Goal: Information Seeking & Learning: Stay updated

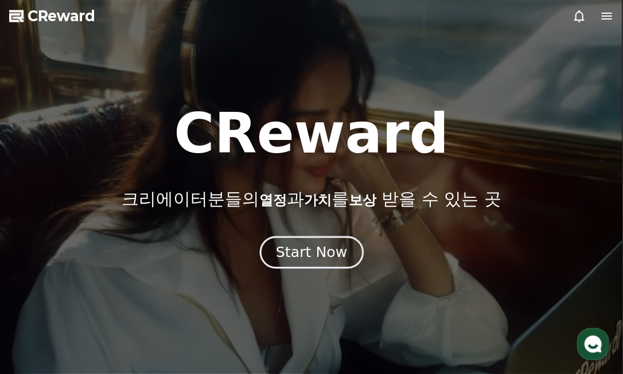
click at [328, 256] on div "Start Now" at bounding box center [311, 253] width 71 height 20
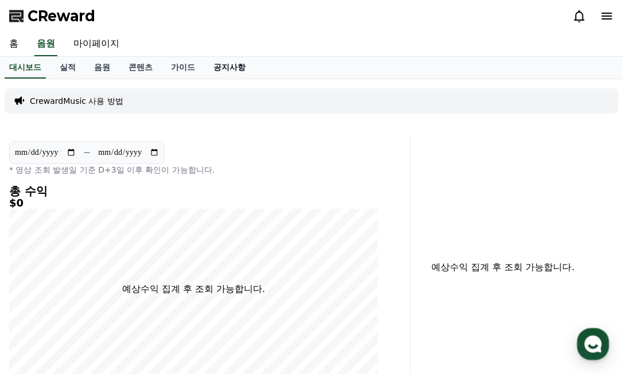
click at [217, 66] on link "공지사항" at bounding box center [229, 68] width 50 height 22
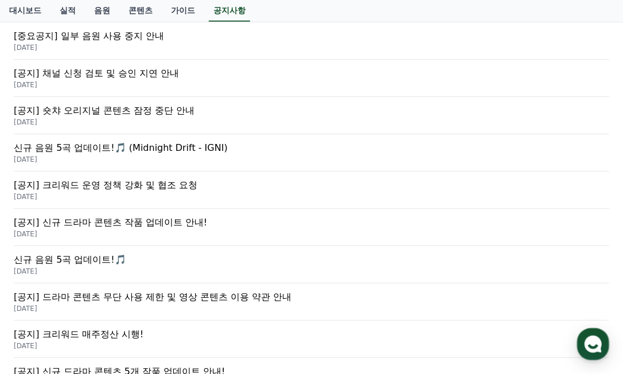
scroll to position [287, 0]
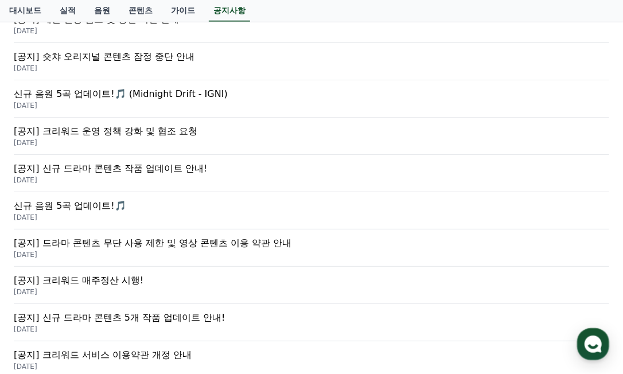
click at [85, 289] on p "[DATE]" at bounding box center [312, 291] width 596 height 9
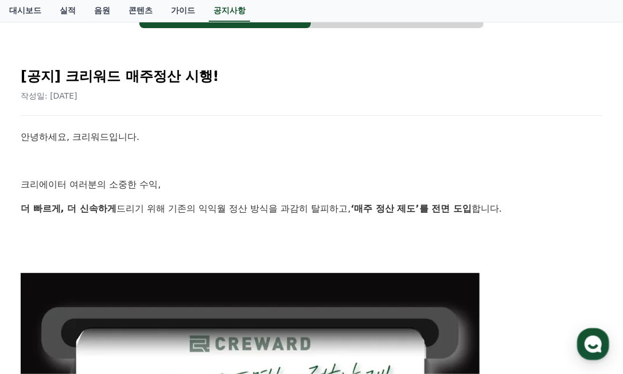
scroll to position [57, 0]
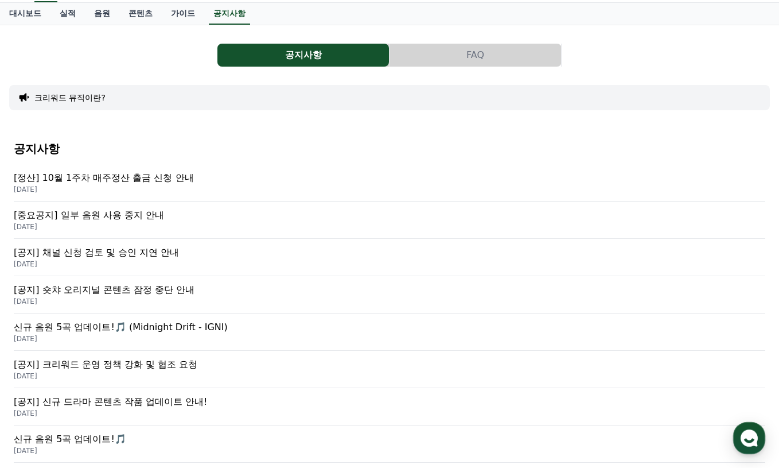
scroll to position [29, 0]
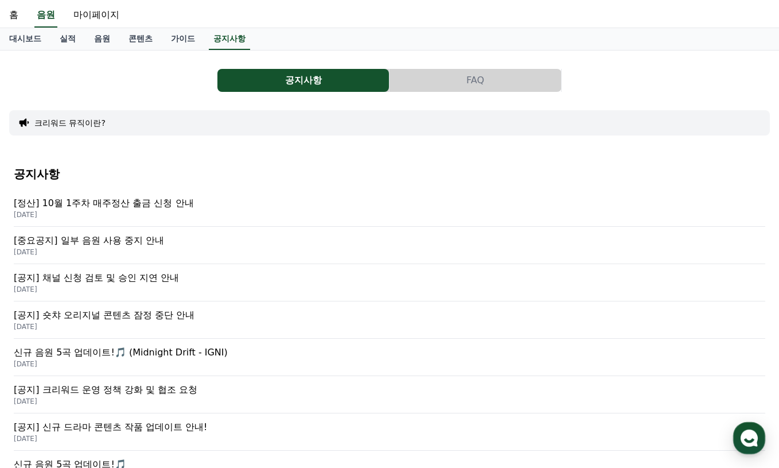
click at [151, 205] on p "[정산] 10월 1주차 매주정산 출금 신청 안내" at bounding box center [390, 203] width 752 height 14
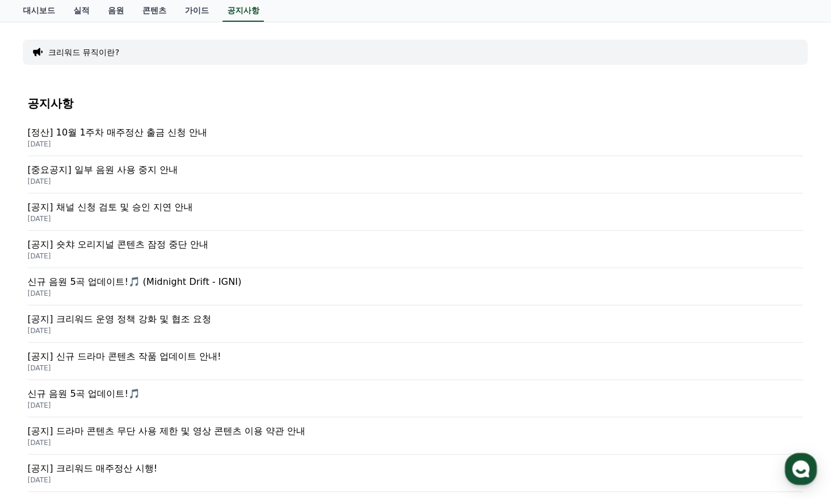
scroll to position [181, 0]
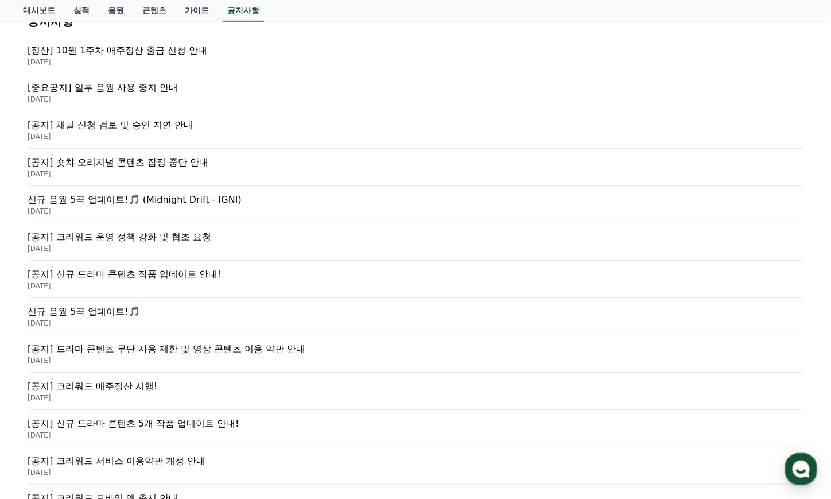
click at [118, 129] on p "[공지] 채널 신청 검토 및 승인 지연 안내" at bounding box center [416, 125] width 776 height 14
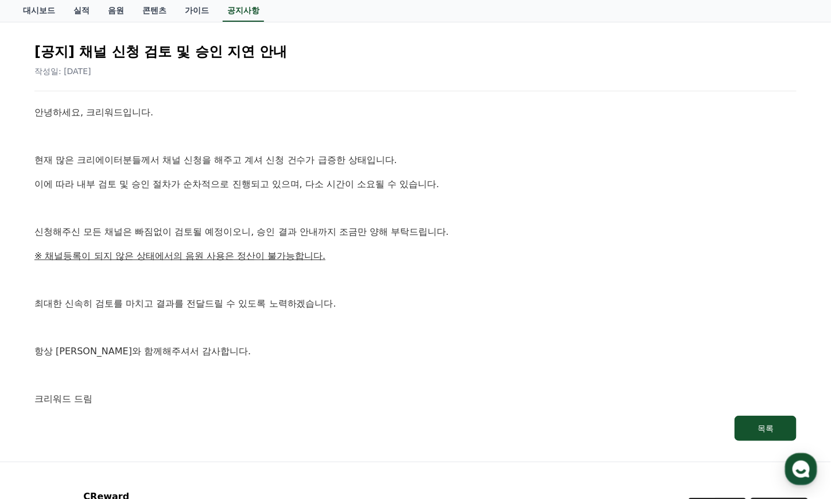
scroll to position [221, 0]
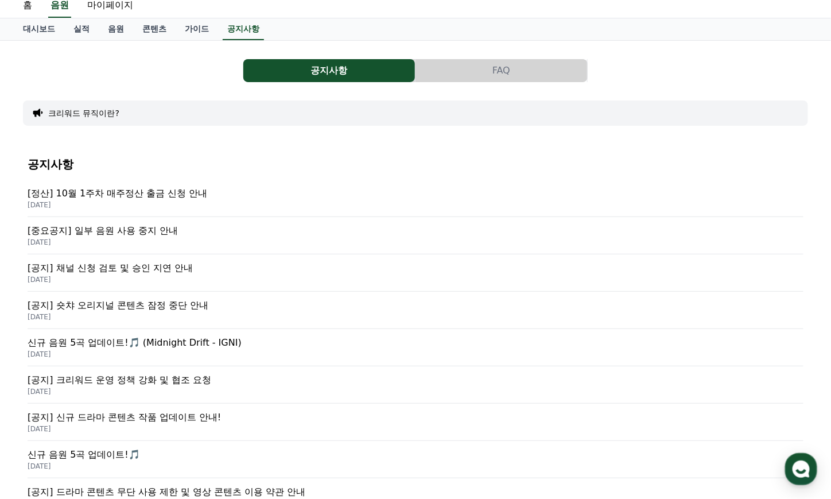
scroll to position [29, 0]
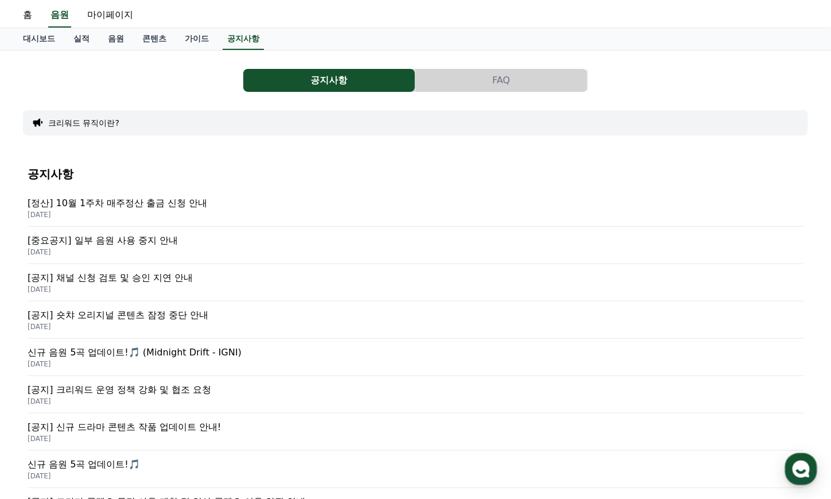
click at [118, 245] on p "[중요공지] 일부 음원 사용 중지 안내" at bounding box center [416, 241] width 776 height 14
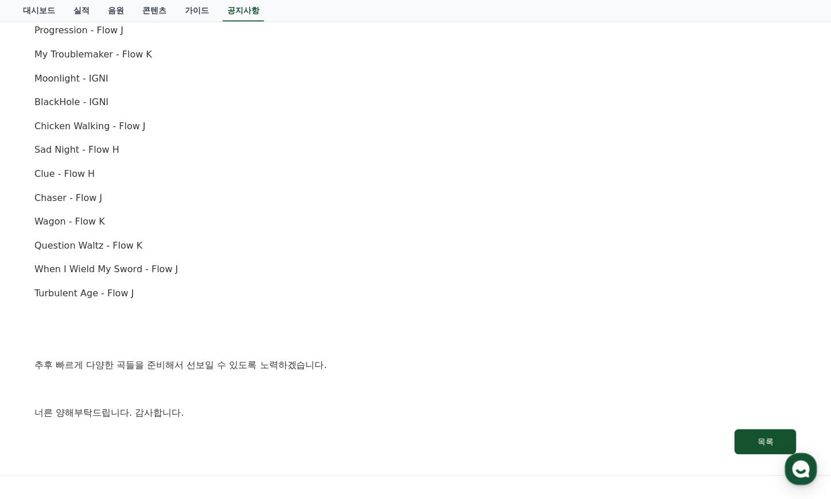
scroll to position [818, 0]
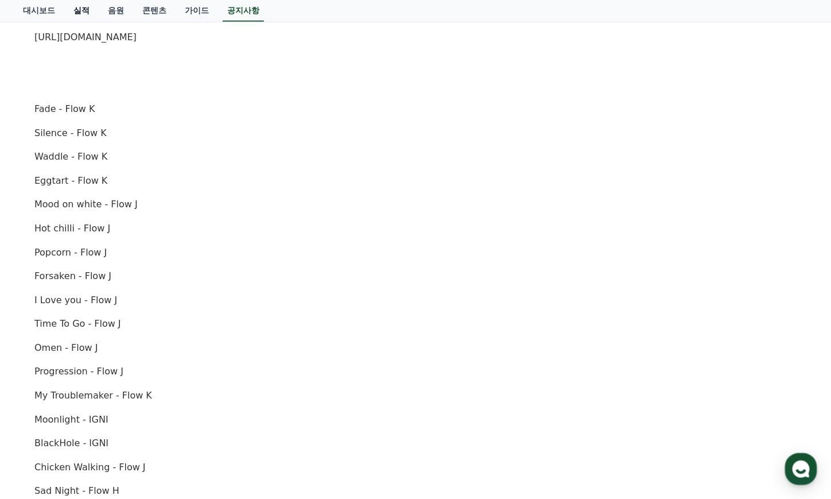
scroll to position [29, 0]
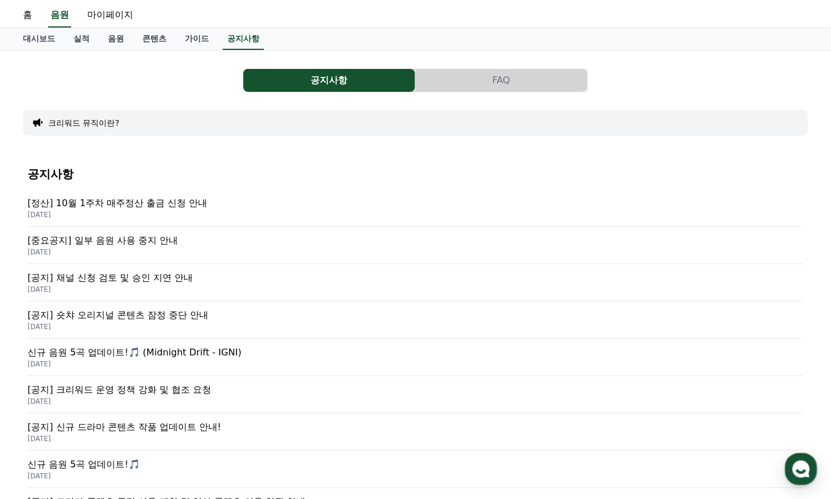
click at [133, 316] on p "[공지] 숏챠 오리지널 콘텐츠 잠정 중단 안내" at bounding box center [416, 315] width 776 height 14
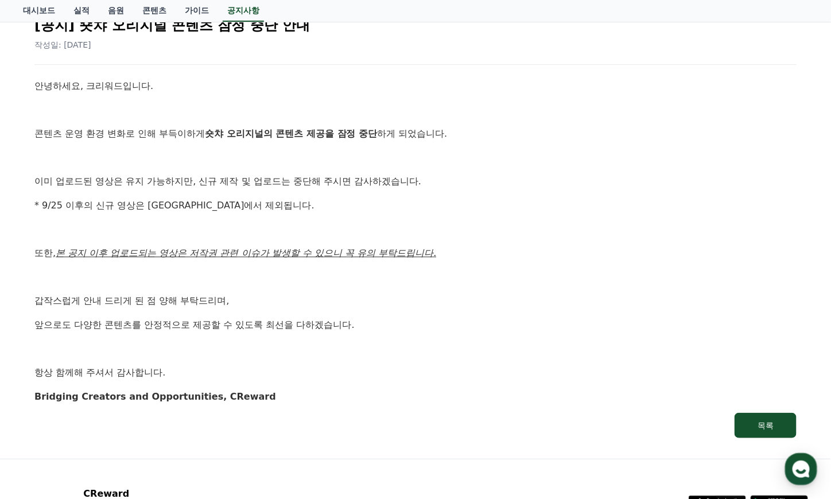
scroll to position [153, 0]
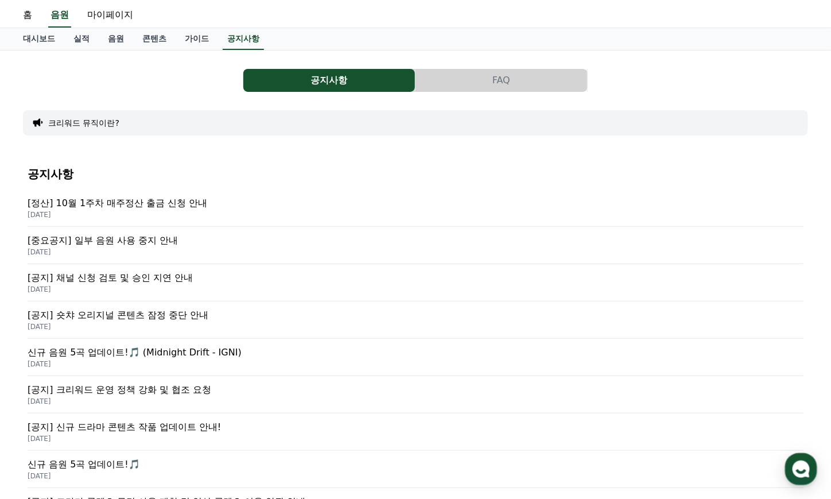
scroll to position [181, 0]
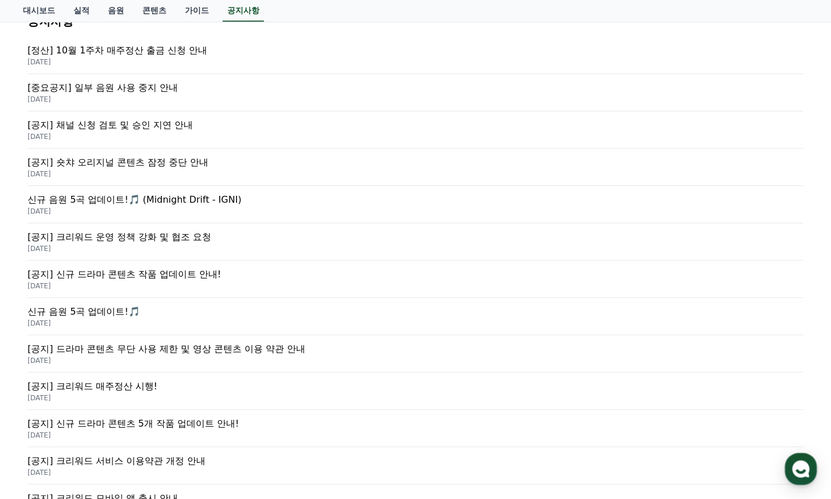
click at [115, 312] on p "신규 음원 5곡 업데이트!🎵" at bounding box center [416, 312] width 776 height 14
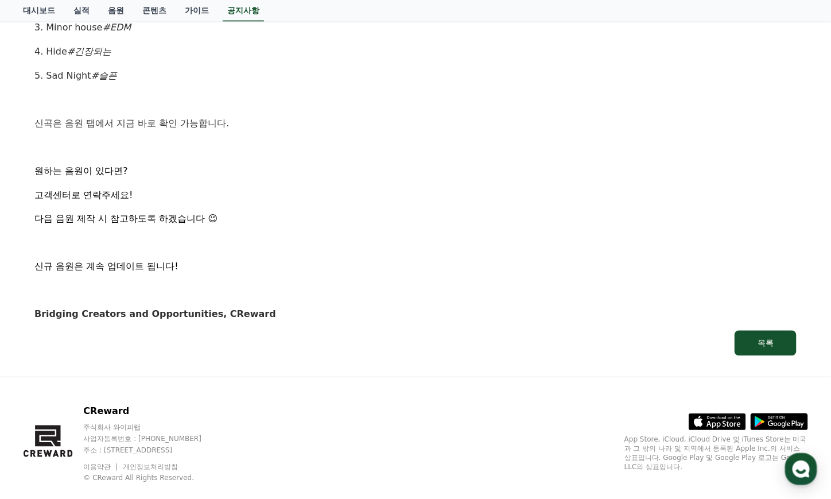
scroll to position [675, 0]
